Goal: Find specific page/section: Find specific page/section

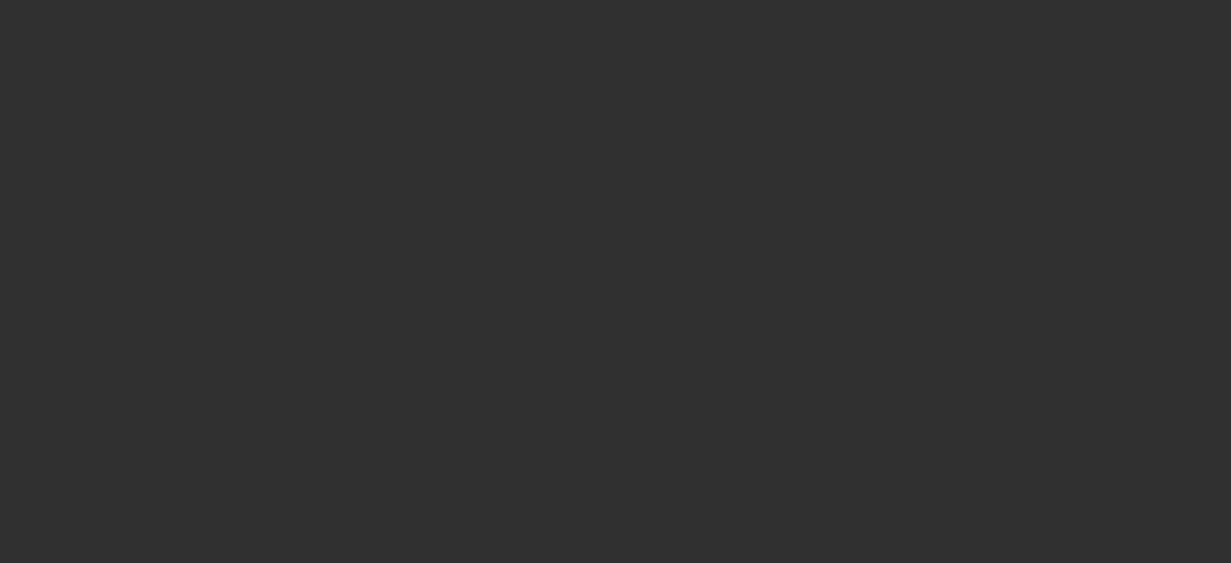
select select "10"
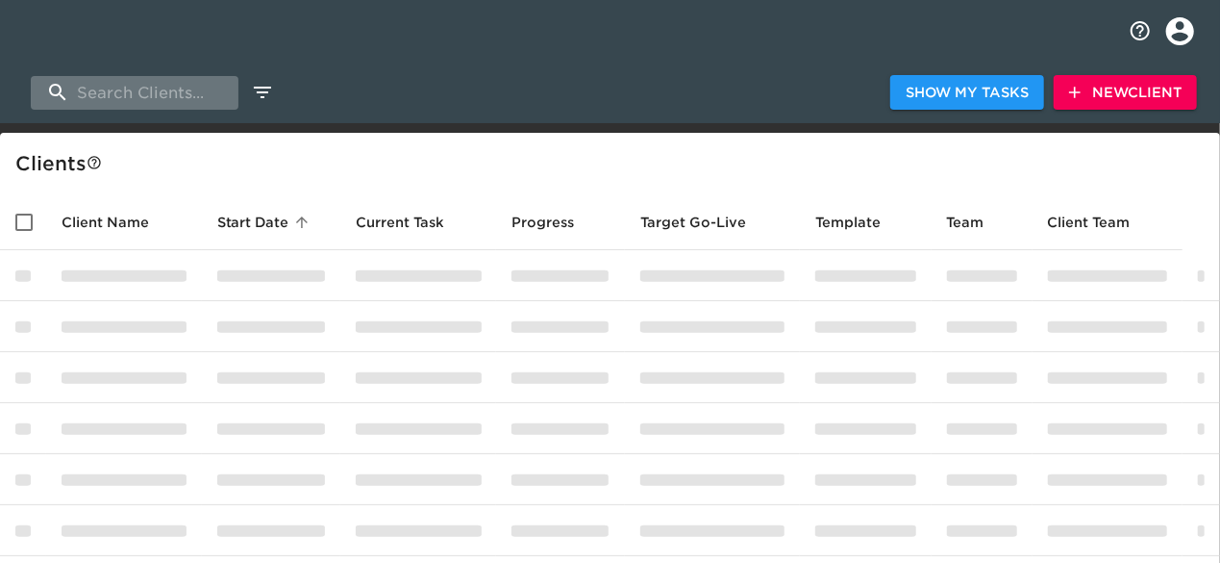
click at [165, 93] on input "search" at bounding box center [135, 93] width 208 height 34
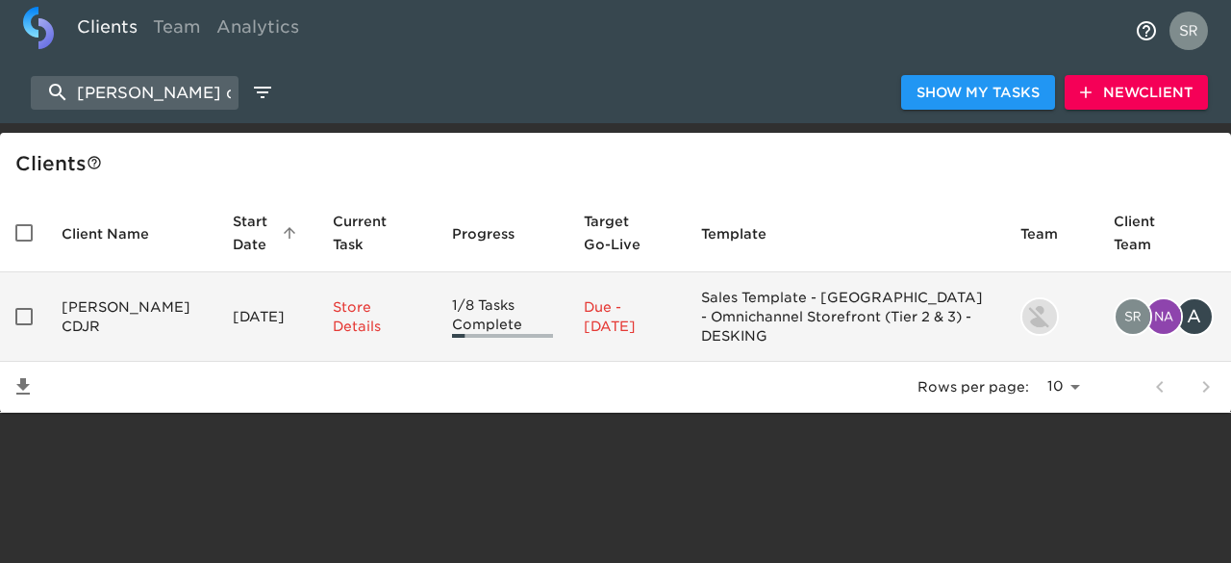
type input "[PERSON_NAME] cdjr"
click at [106, 303] on td "[PERSON_NAME] CDJR" at bounding box center [131, 316] width 171 height 89
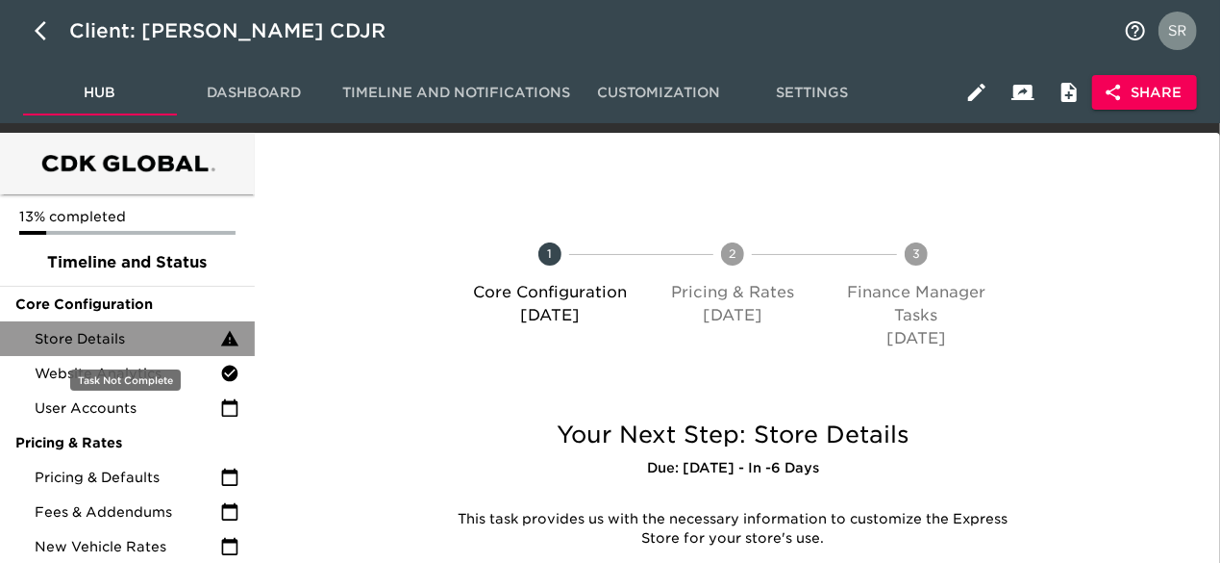
click at [111, 339] on span "Store Details" at bounding box center [128, 338] width 186 height 19
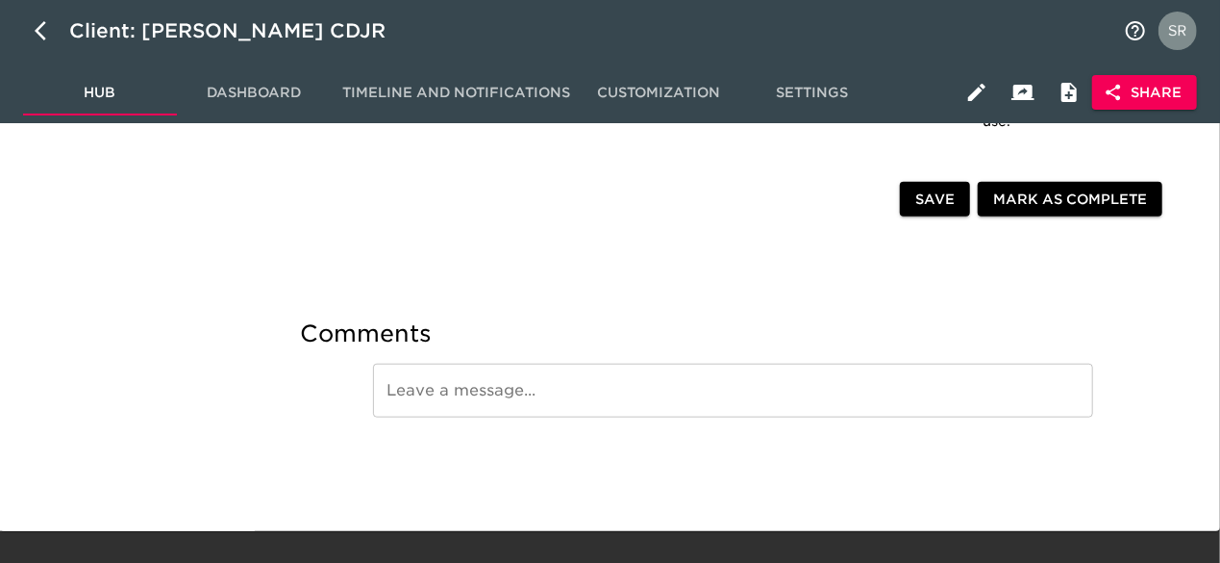
scroll to position [4417, 0]
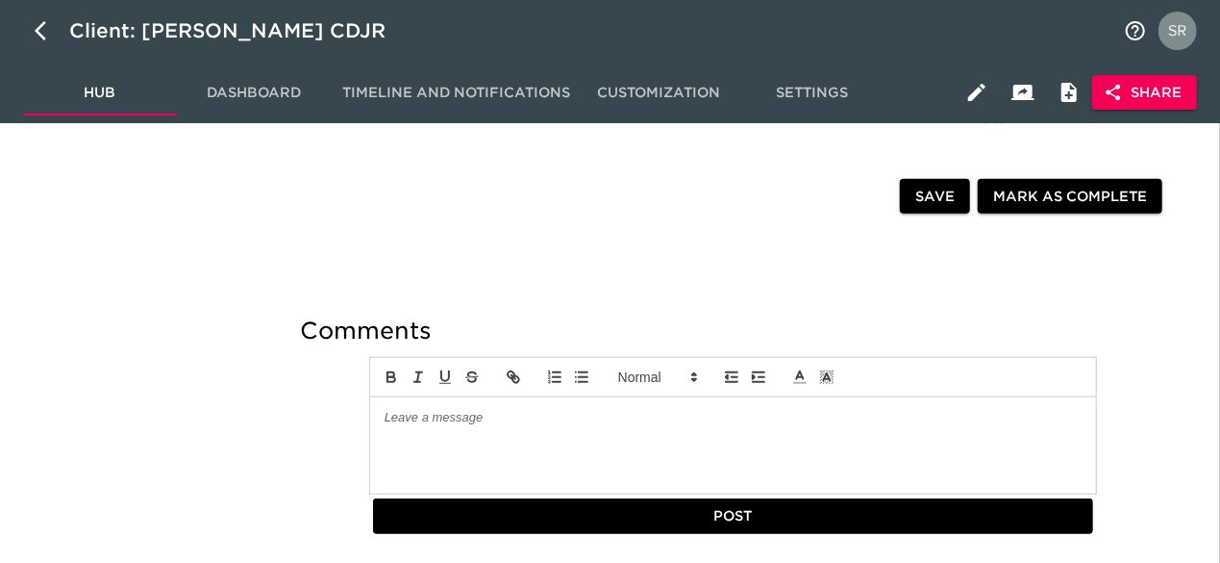
click at [831, 46] on div "Client: [PERSON_NAME] CDJR" at bounding box center [610, 31] width 1220 height 62
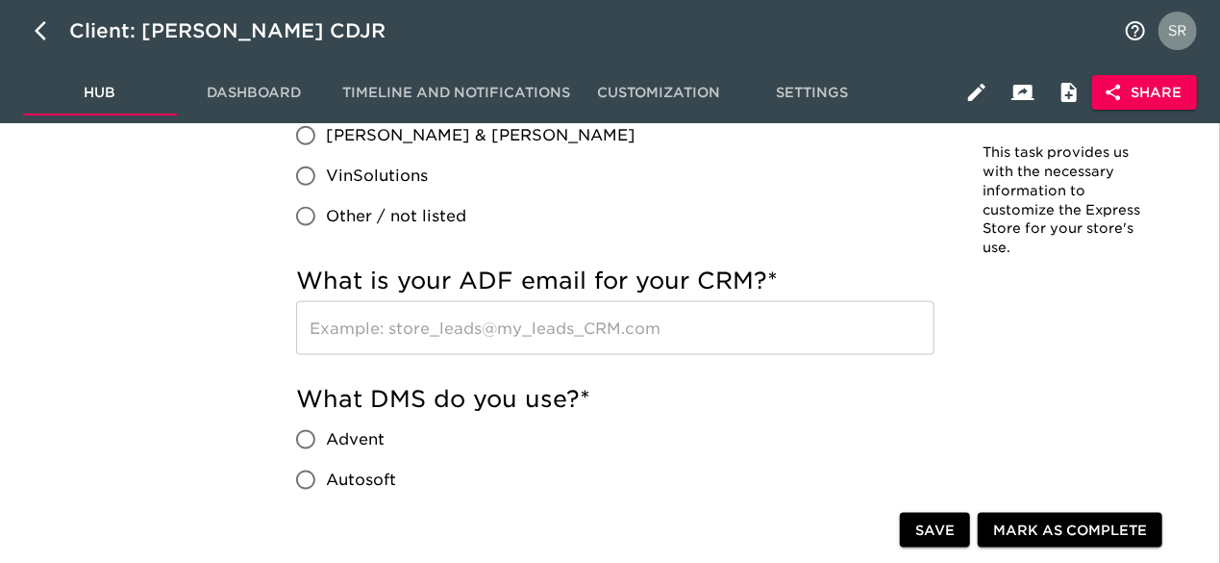
scroll to position [778, 0]
